Goal: Check status: Check status

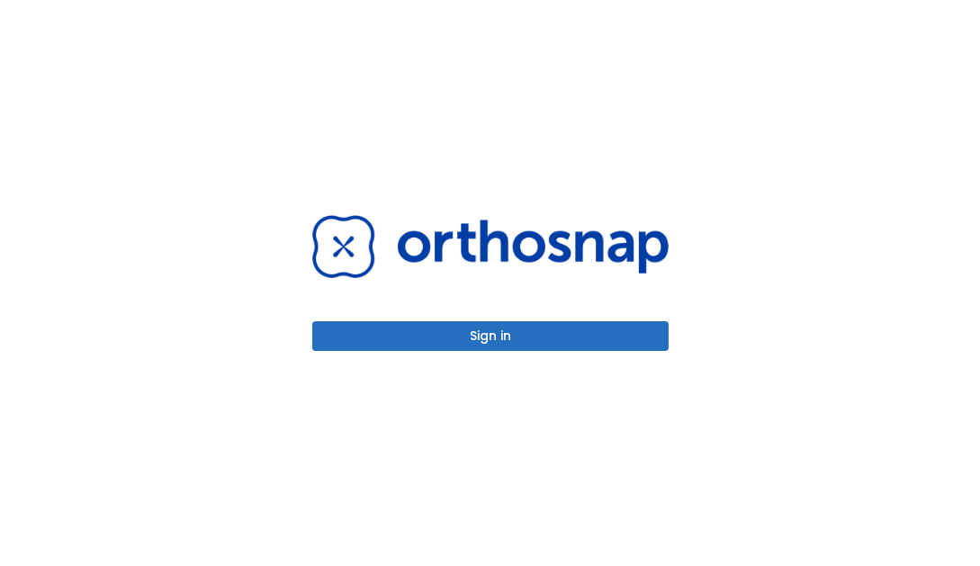
click at [571, 343] on button "Sign in" at bounding box center [490, 336] width 356 height 30
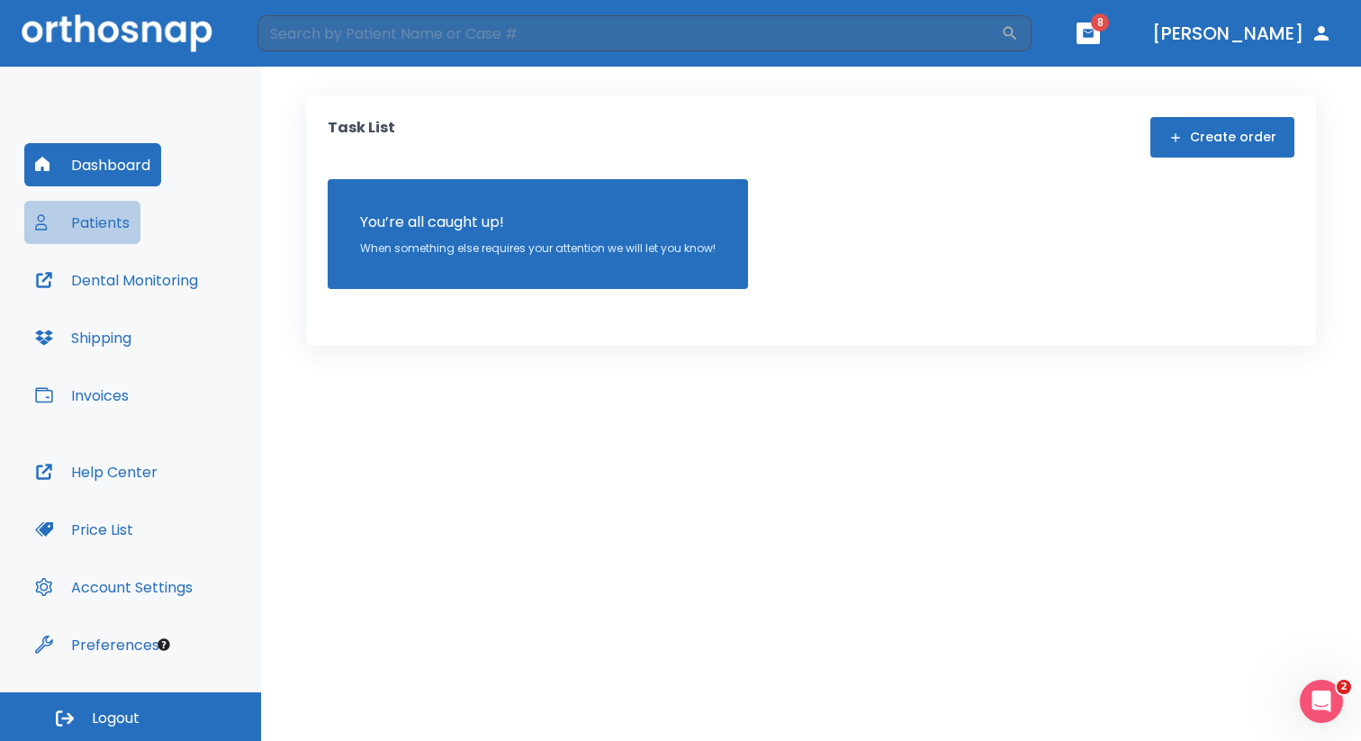
click at [96, 219] on button "Patients" at bounding box center [82, 222] width 116 height 43
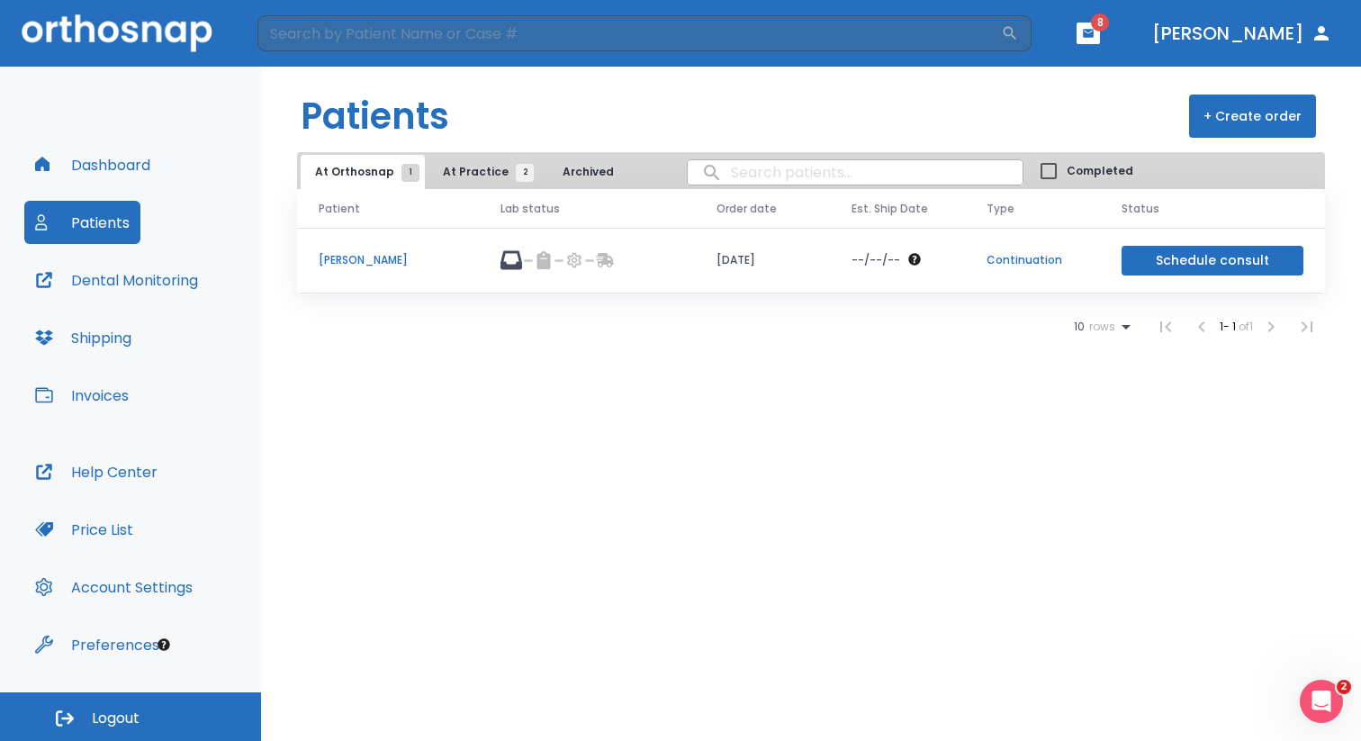
click at [357, 258] on p "[PERSON_NAME]" at bounding box center [388, 260] width 139 height 16
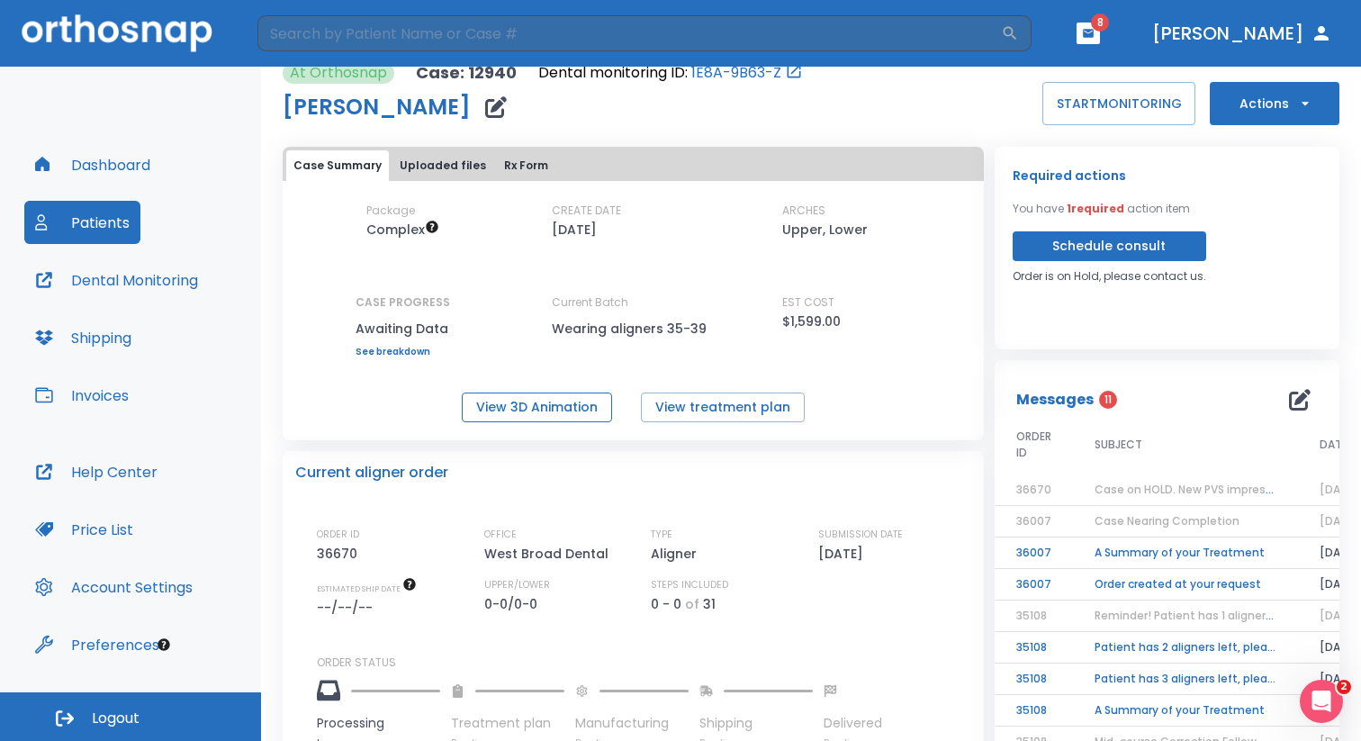
scroll to position [21, 0]
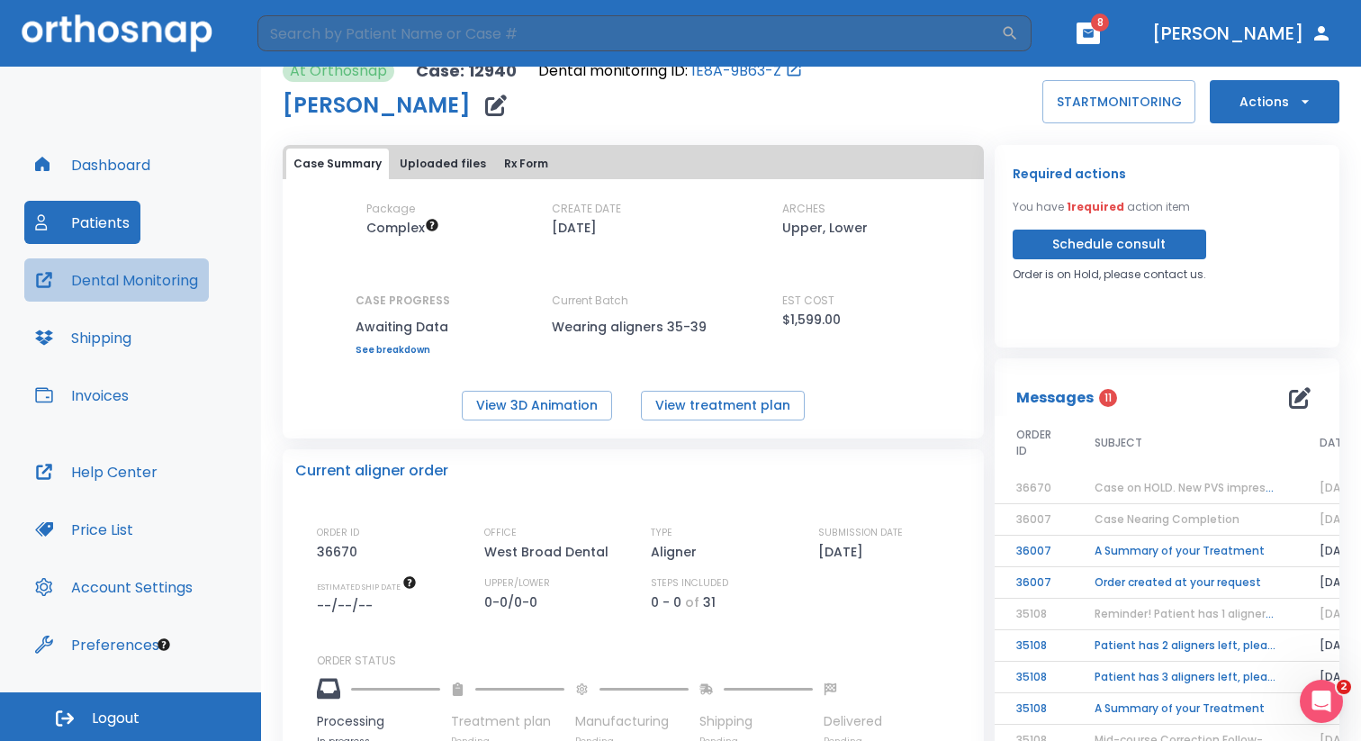
click at [183, 288] on button "Dental Monitoring" at bounding box center [116, 279] width 184 height 43
